Goal: Navigation & Orientation: Understand site structure

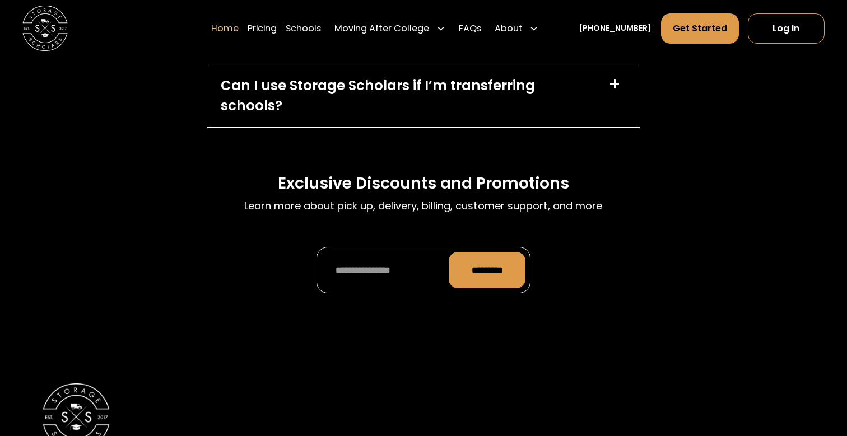
scroll to position [3249, 0]
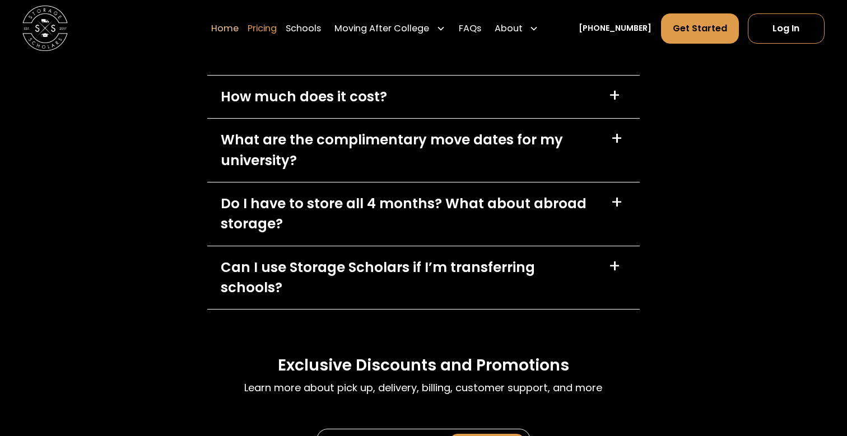
click at [277, 31] on link "Pricing" at bounding box center [262, 27] width 29 height 31
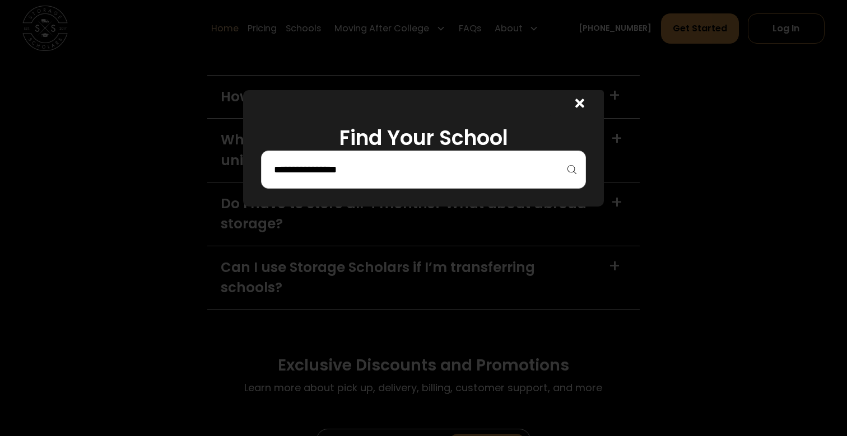
click at [568, 101] on div at bounding box center [576, 103] width 54 height 27
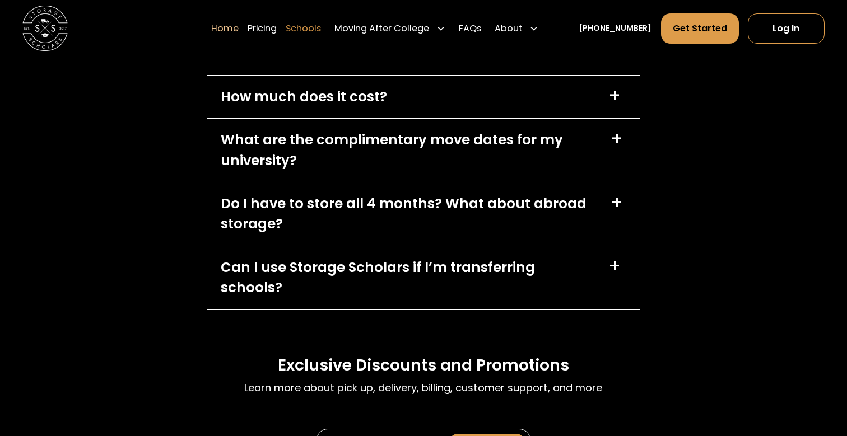
click at [320, 23] on link "Schools" at bounding box center [303, 27] width 35 height 31
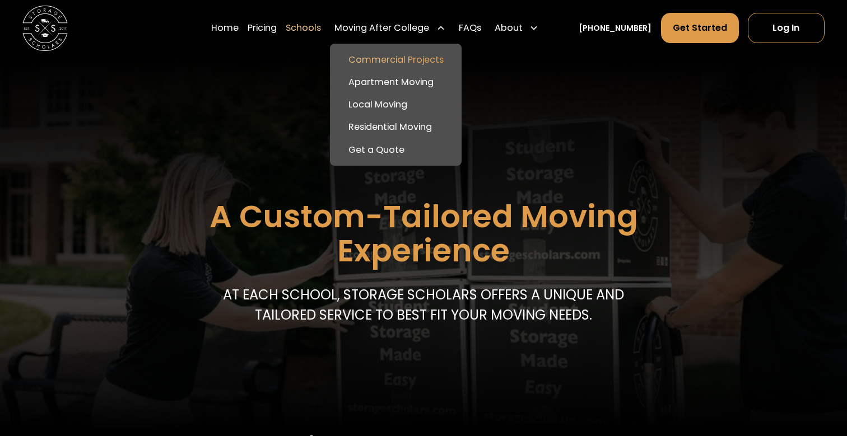
click at [396, 62] on link "Commercial Projects" at bounding box center [395, 60] width 122 height 22
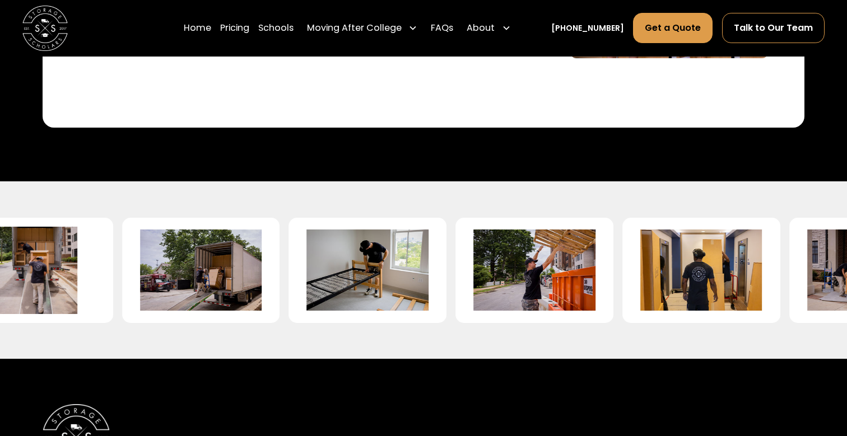
scroll to position [2383, 0]
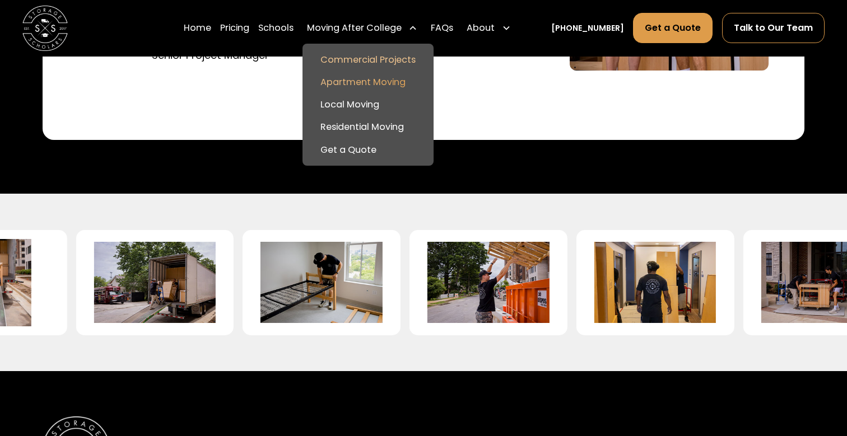
click at [393, 80] on link "Apartment Moving" at bounding box center [368, 82] width 122 height 22
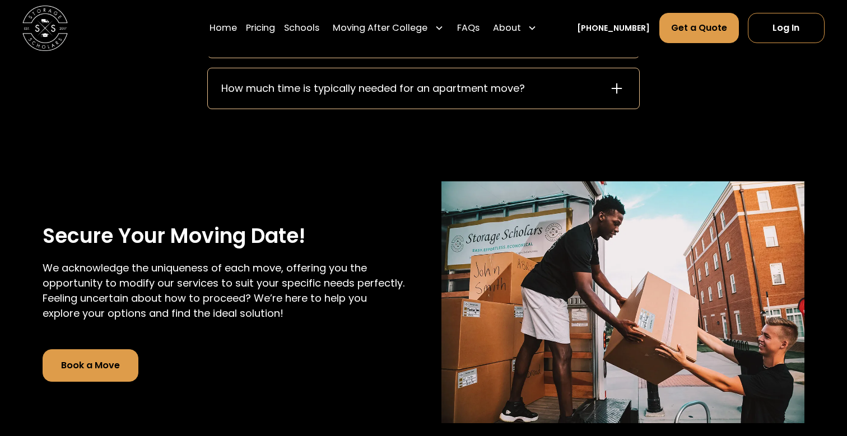
scroll to position [1654, 0]
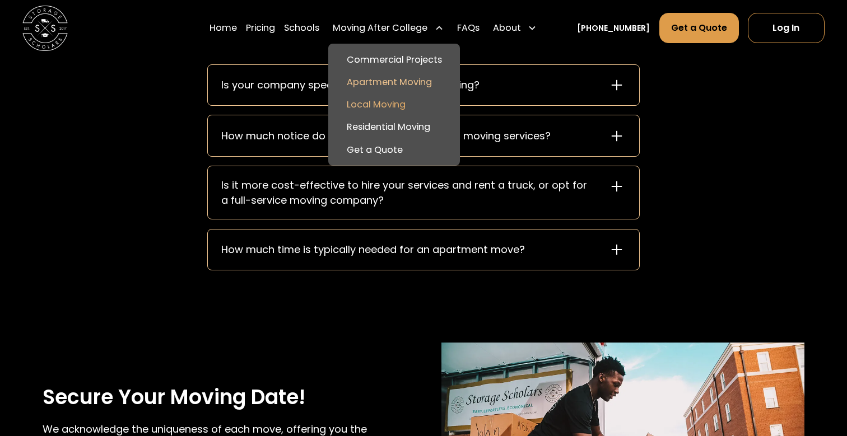
click at [395, 107] on link "Local Moving" at bounding box center [394, 105] width 122 height 22
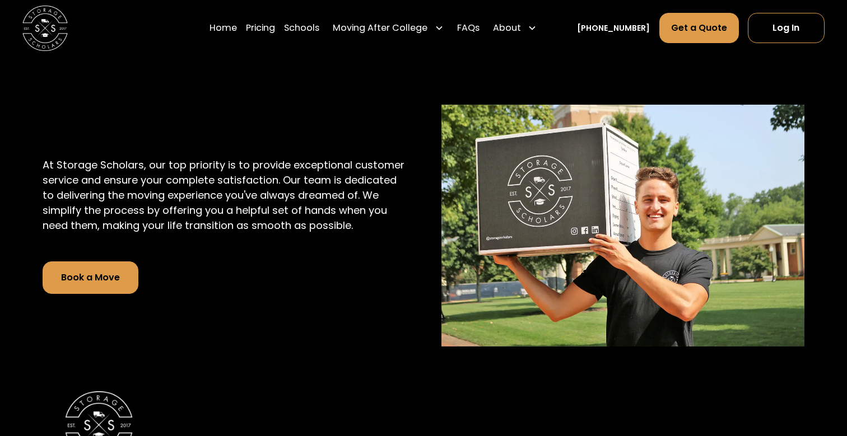
scroll to position [2867, 0]
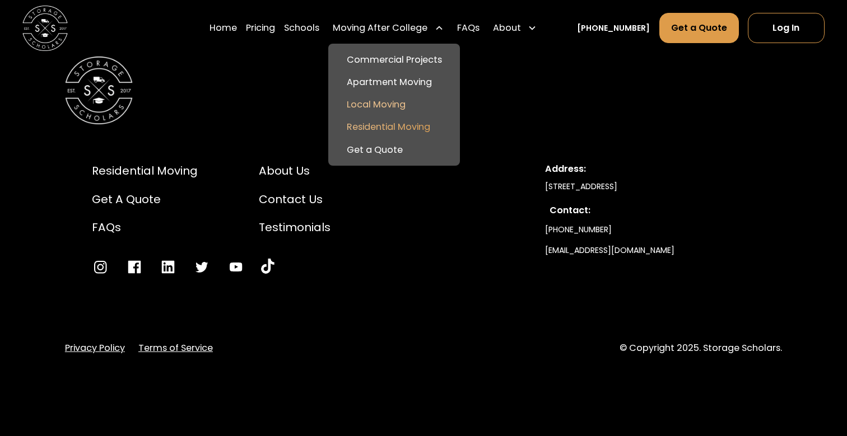
click at [408, 130] on link "Residential Moving" at bounding box center [394, 127] width 122 height 22
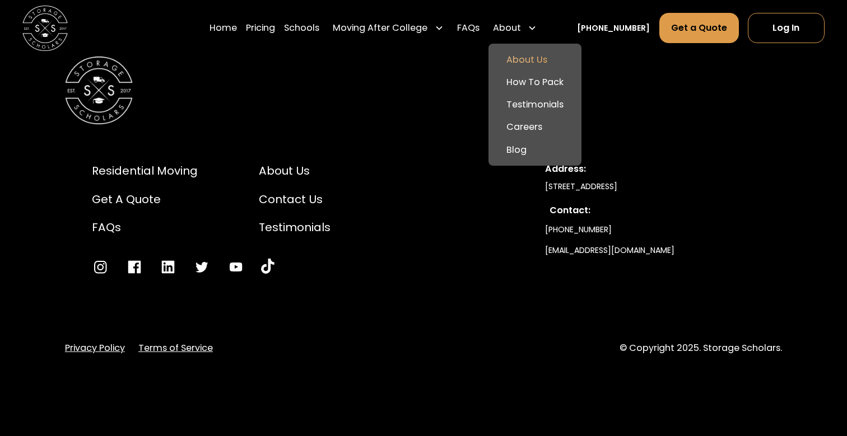
click at [536, 58] on link "About Us" at bounding box center [535, 60] width 84 height 22
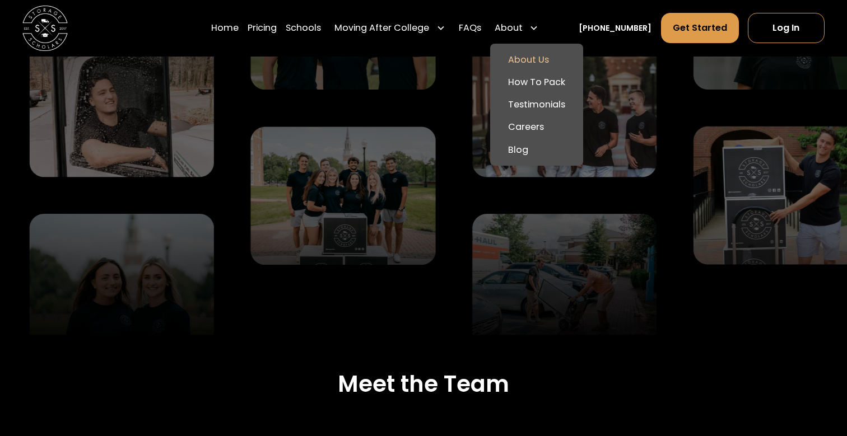
scroll to position [2460, 0]
